Goal: Information Seeking & Learning: Learn about a topic

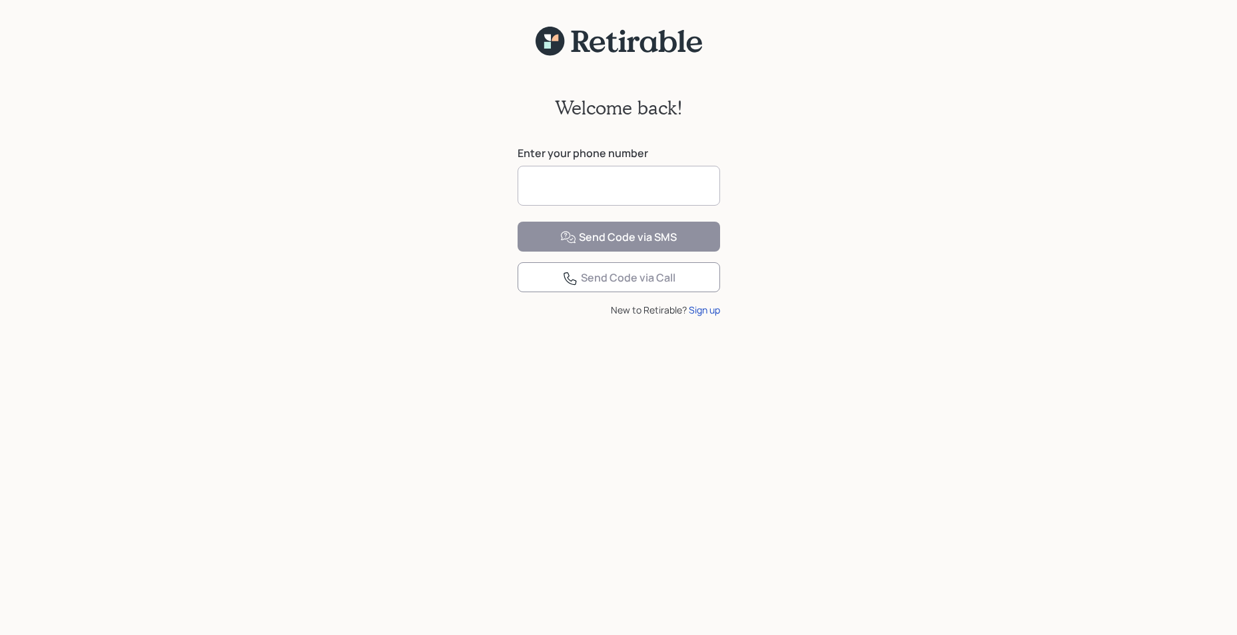
click at [529, 182] on input at bounding box center [618, 186] width 202 height 40
type input "**********"
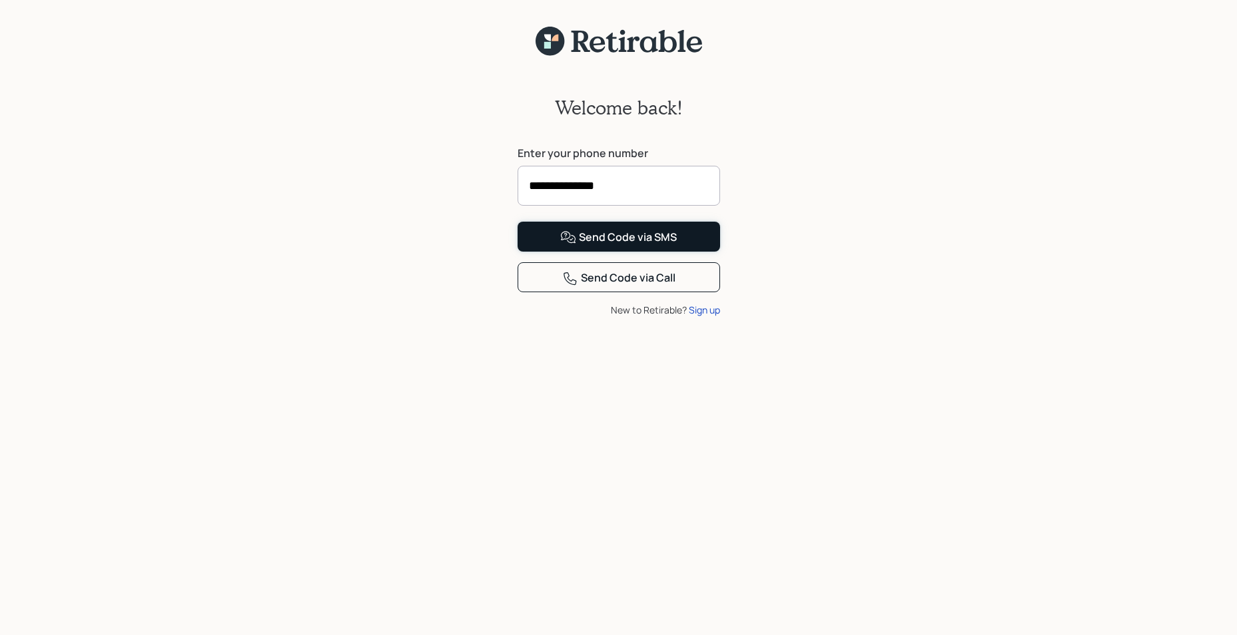
click at [595, 246] on div "Send Code via SMS" at bounding box center [618, 238] width 117 height 16
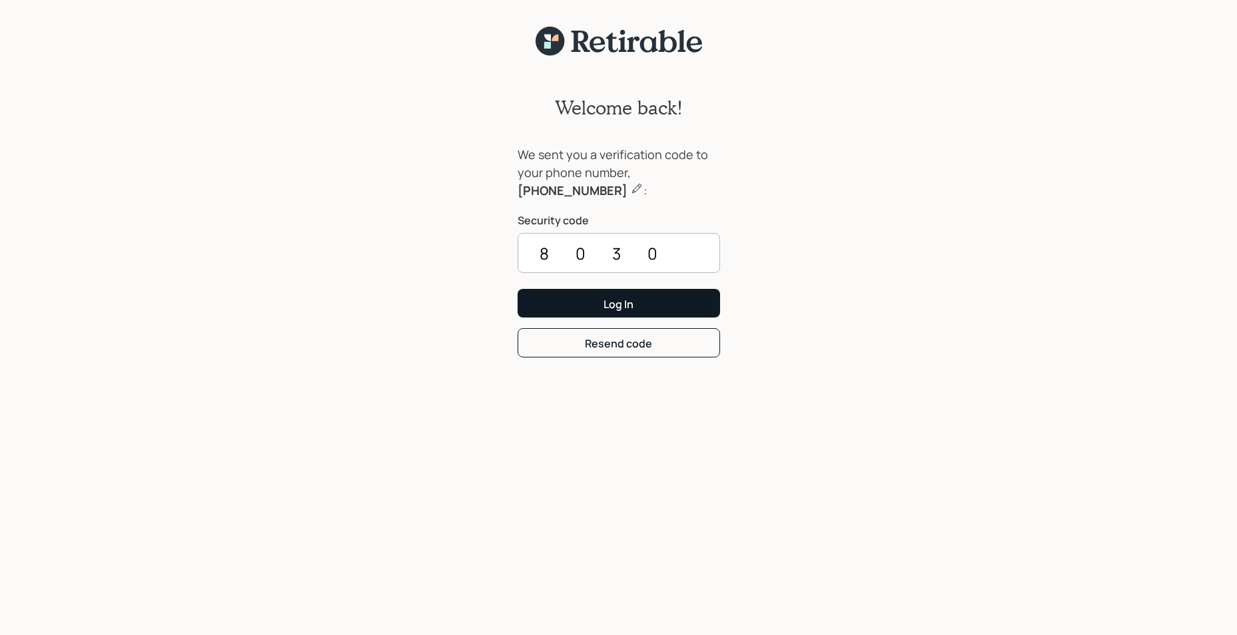
type input "8030"
click at [647, 298] on button "Log In" at bounding box center [618, 303] width 202 height 29
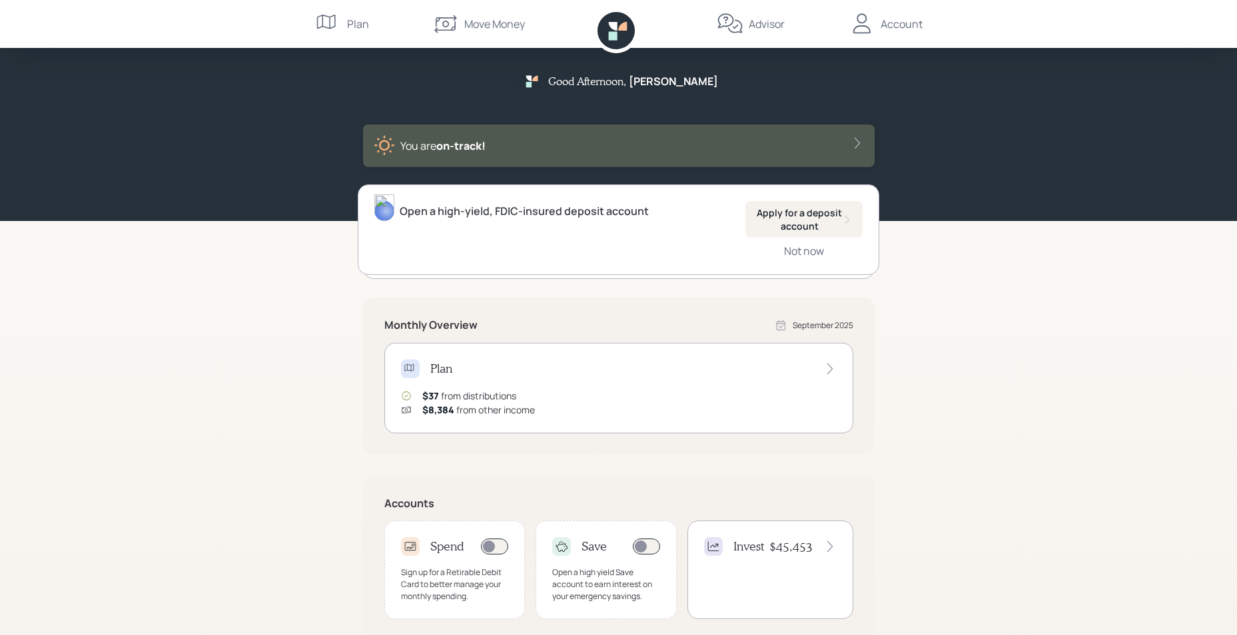
click at [824, 366] on icon at bounding box center [829, 368] width 13 height 13
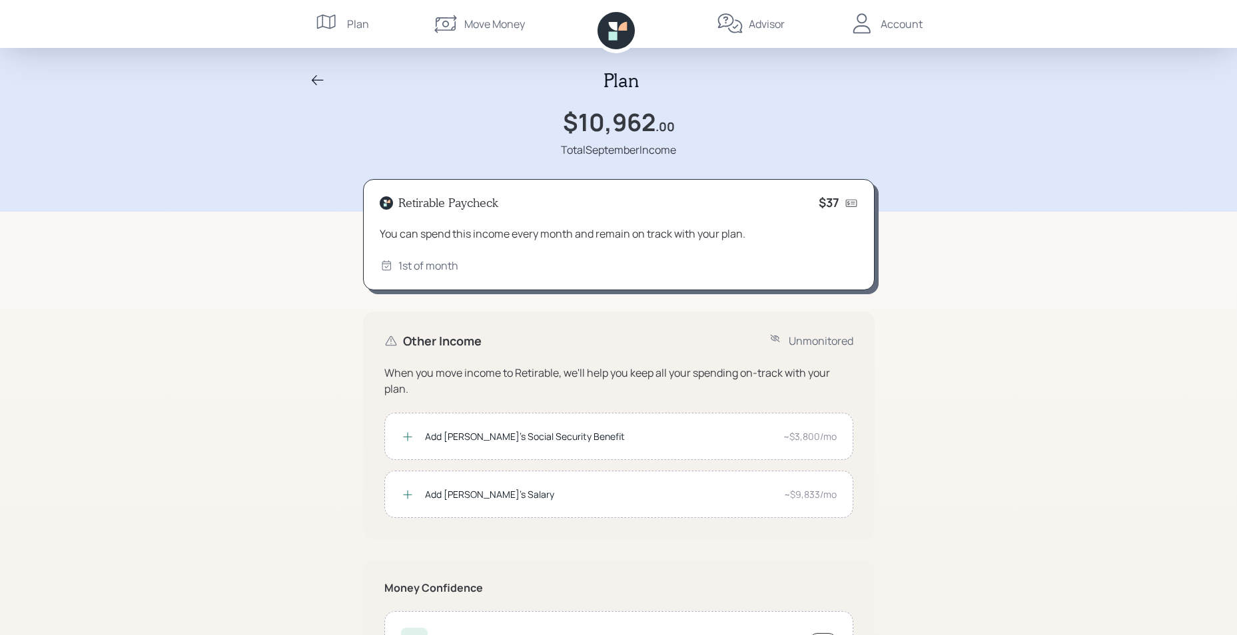
click at [331, 19] on icon at bounding box center [328, 24] width 27 height 27
click at [467, 15] on div "Move Money" at bounding box center [478, 24] width 93 height 48
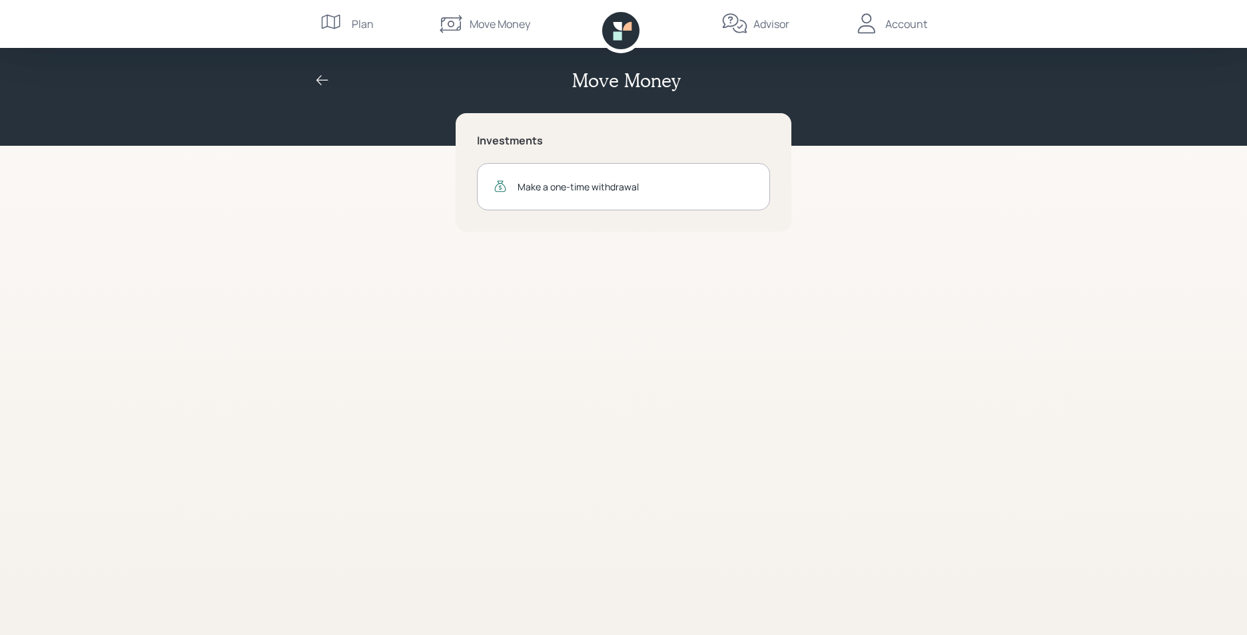
click at [468, 16] on div "Move Money" at bounding box center [484, 24] width 93 height 48
click at [357, 19] on div "Plan" at bounding box center [363, 24] width 22 height 16
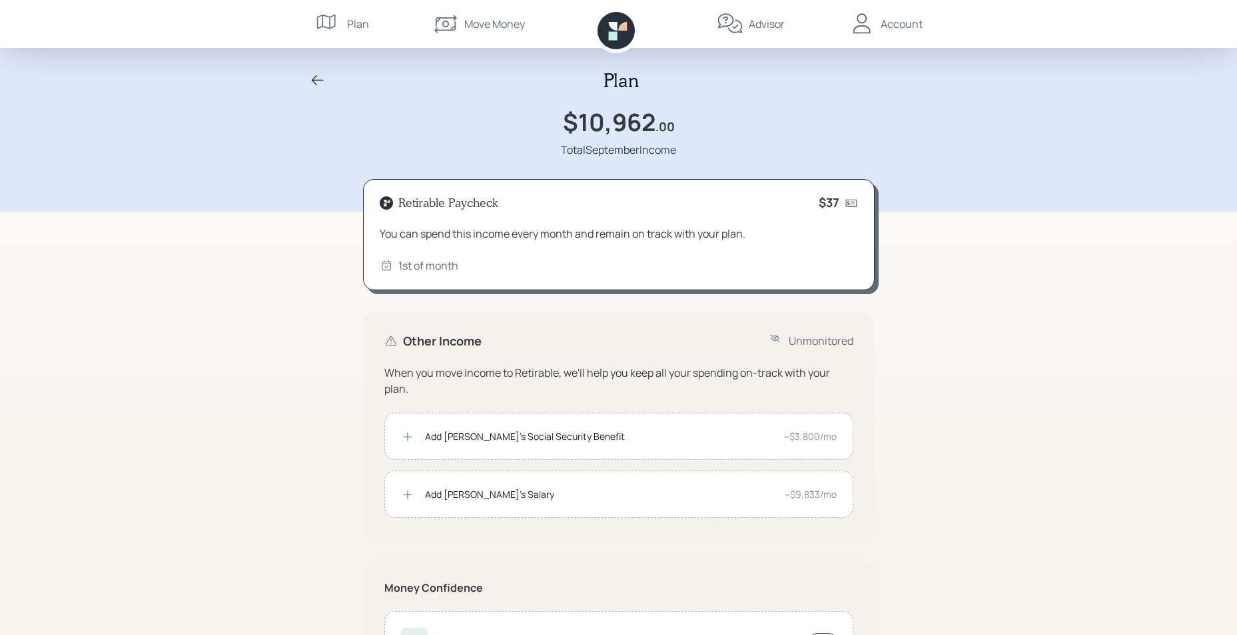
click at [767, 19] on div "Advisor" at bounding box center [766, 24] width 36 height 16
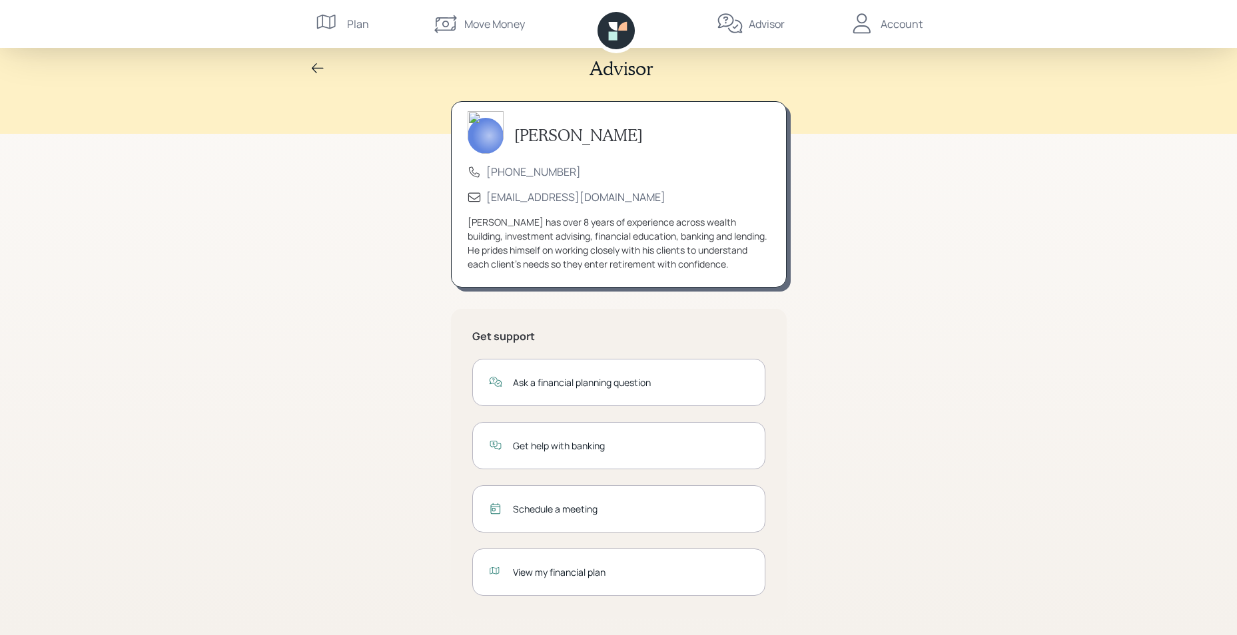
scroll to position [15, 0]
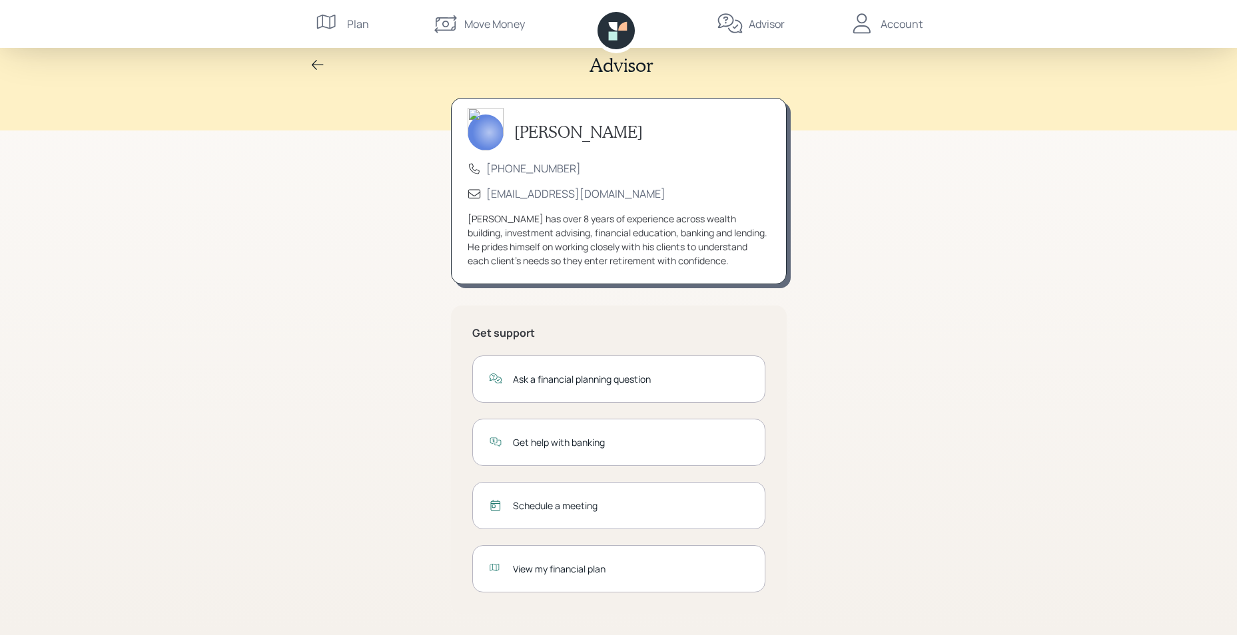
click at [579, 567] on div "View my financial plan" at bounding box center [631, 569] width 236 height 14
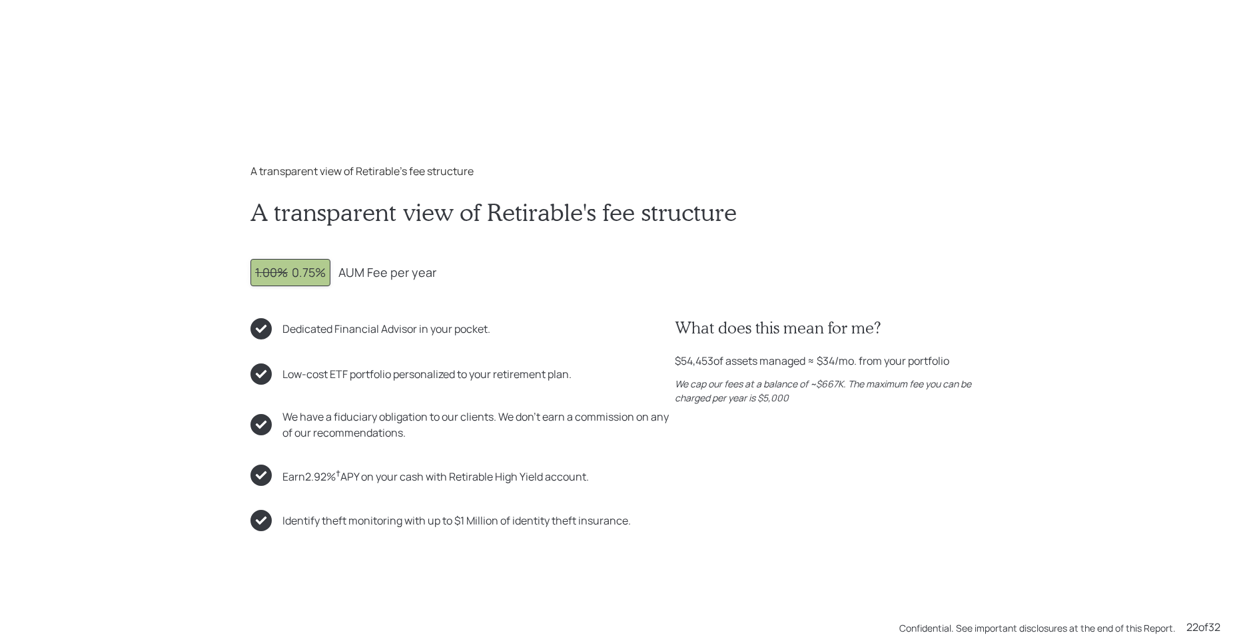
scroll to position [13341, 0]
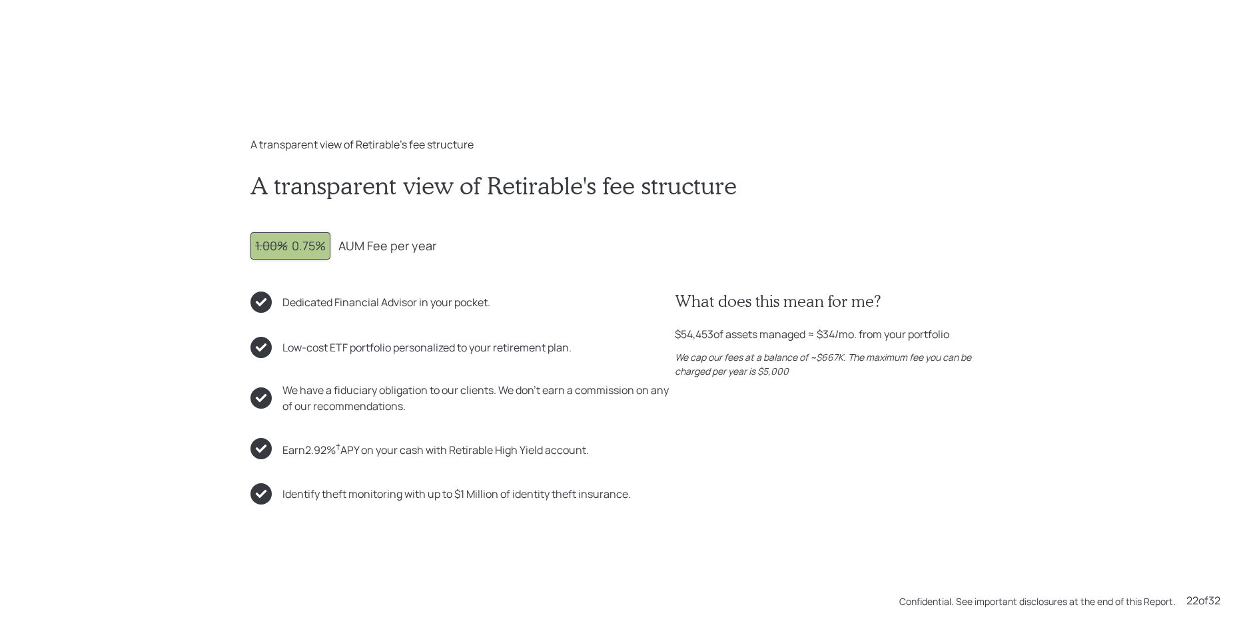
drag, startPoint x: 651, startPoint y: 534, endPoint x: 1002, endPoint y: 503, distance: 351.7
click at [1002, 503] on div "A transparent view of Retirable's fee structure A transparent view of Retirable…" at bounding box center [623, 320] width 799 height 421
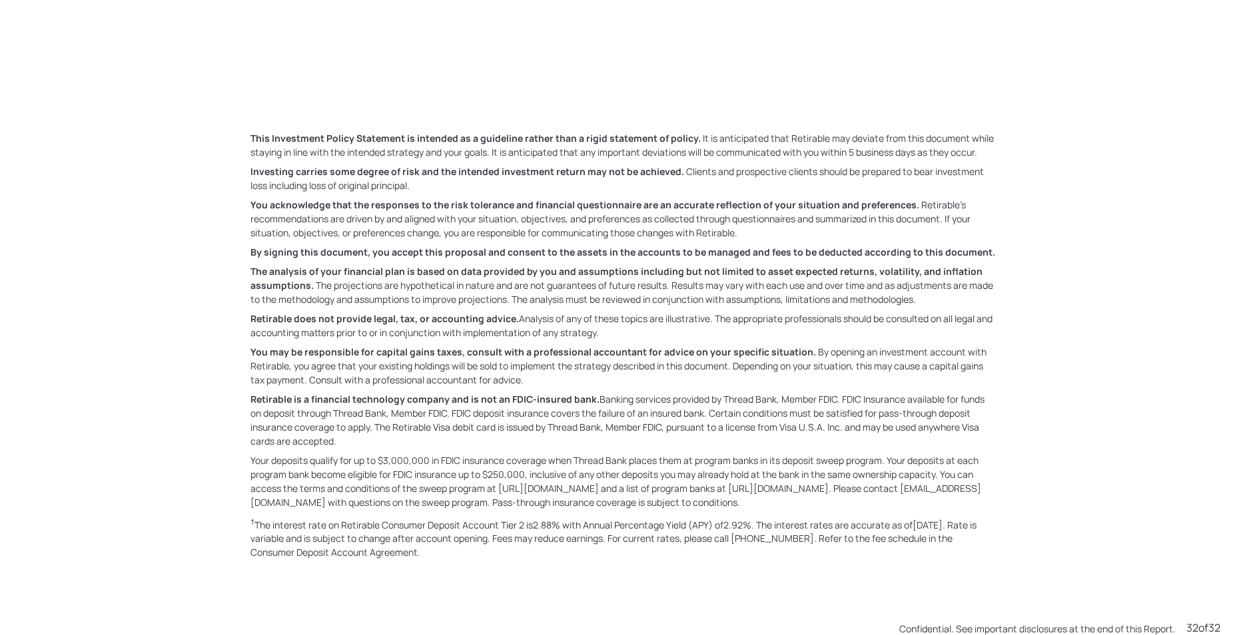
scroll to position [19694, 0]
